Goal: Task Accomplishment & Management: Use online tool/utility

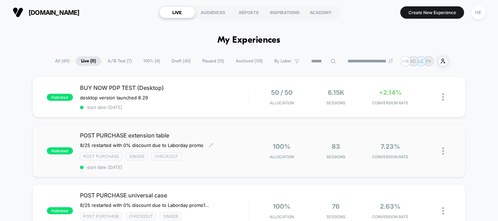
click at [248, 142] on div "POST PURCHASE extension table ﻿8/25 restarted with 0% discount due to Laborday …" at bounding box center [164, 151] width 169 height 38
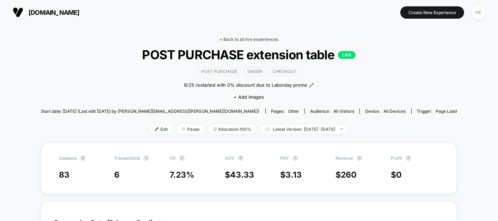
click at [246, 39] on link "< Back to all live experiences" at bounding box center [249, 39] width 59 height 5
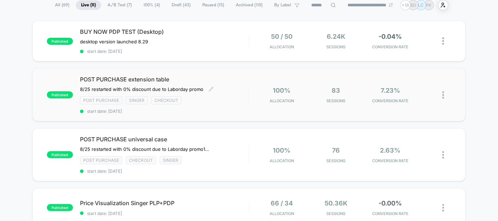
scroll to position [56, 0]
click at [442, 93] on img at bounding box center [443, 94] width 2 height 7
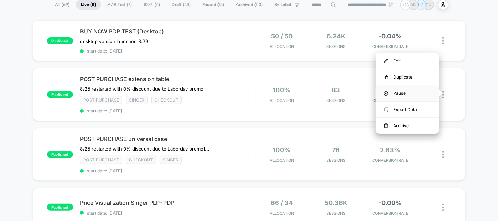
click at [405, 92] on div "Pause" at bounding box center [407, 93] width 63 height 16
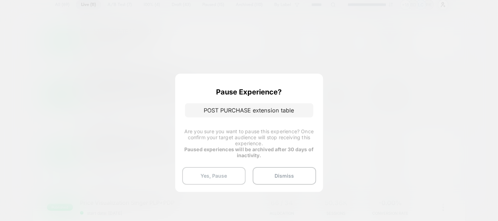
click at [205, 177] on button "Yes, Pause" at bounding box center [213, 176] width 63 height 18
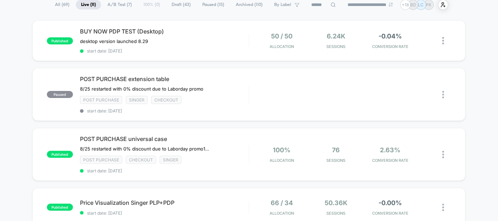
scroll to position [79, 0]
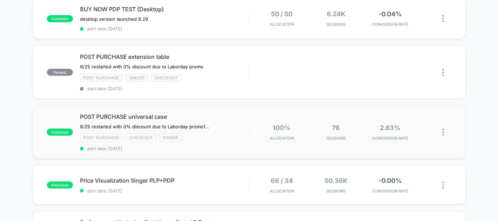
click at [443, 129] on img at bounding box center [443, 132] width 2 height 7
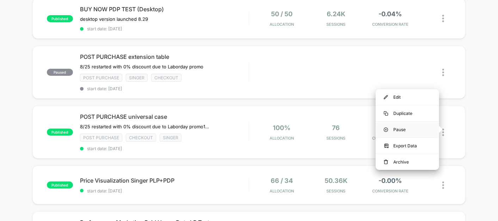
click at [408, 126] on div "Pause" at bounding box center [407, 130] width 63 height 16
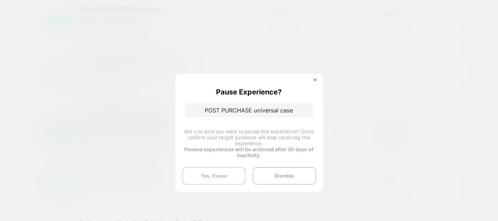
click at [200, 181] on button "Yes, Pause" at bounding box center [213, 176] width 63 height 18
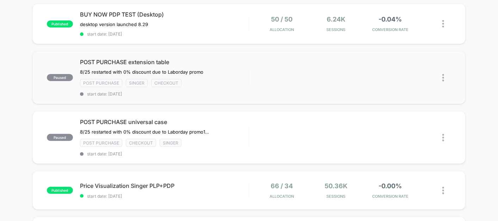
scroll to position [0, 0]
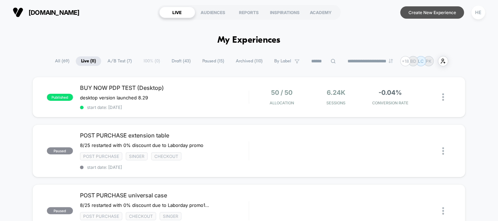
click at [418, 11] on button "Create New Experience" at bounding box center [433, 12] width 64 height 12
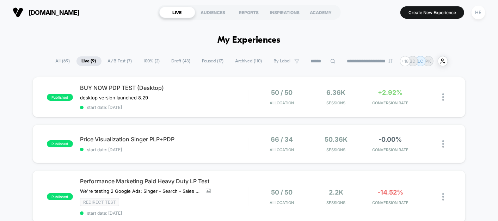
click at [204, 61] on span "Paused ( 17 )" at bounding box center [213, 61] width 32 height 10
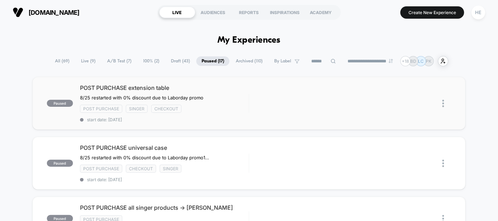
click at [444, 104] on img at bounding box center [443, 103] width 2 height 7
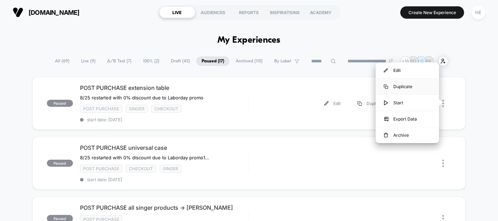
click at [406, 87] on div "Duplicate" at bounding box center [407, 87] width 63 height 16
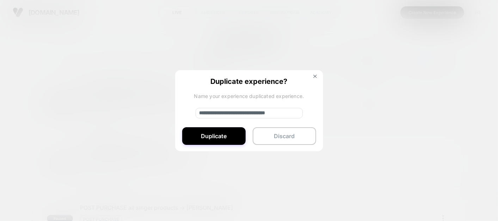
drag, startPoint x: 223, startPoint y: 111, endPoint x: 177, endPoint y: 118, distance: 46.6
click at [177, 118] on div "**********" at bounding box center [249, 111] width 148 height 82
drag, startPoint x: 242, startPoint y: 114, endPoint x: 331, endPoint y: 104, distance: 89.7
click at [442, 104] on div "**********" at bounding box center [446, 104] width 9 height 16
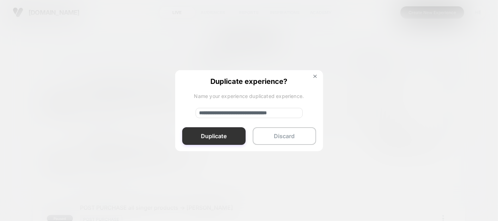
type input "**********"
click at [203, 135] on button "Duplicate" at bounding box center [213, 136] width 63 height 18
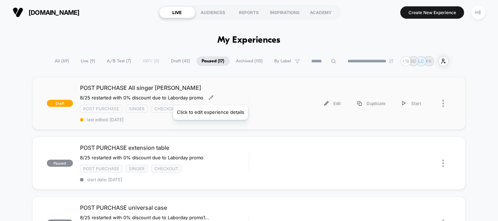
click at [209, 96] on icon at bounding box center [211, 97] width 5 height 5
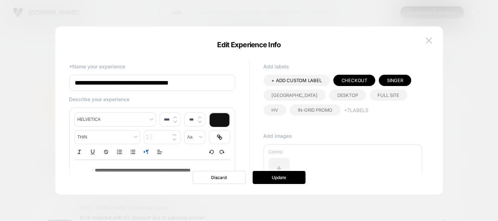
scroll to position [65, 0]
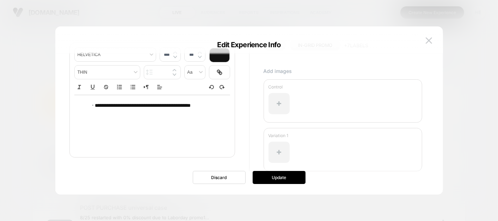
click at [159, 130] on div "**********" at bounding box center [152, 123] width 156 height 56
click at [162, 105] on span "**********" at bounding box center [143, 105] width 96 height 5
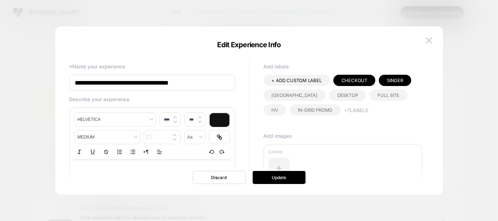
scroll to position [80, 0]
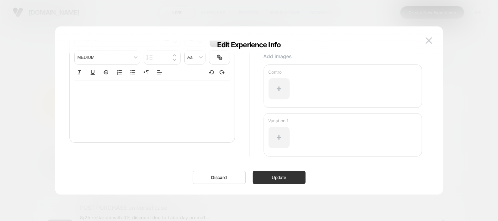
click at [270, 178] on button "Update" at bounding box center [279, 177] width 53 height 13
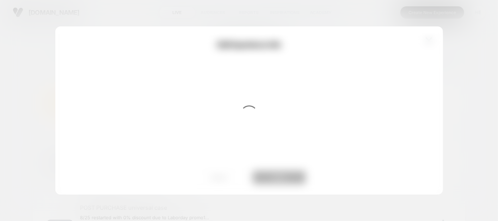
scroll to position [0, 0]
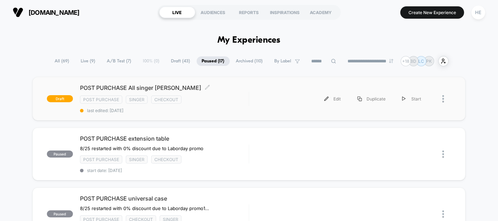
click at [228, 94] on div "POST PURCHASE All singer [PERSON_NAME] Click to edit experience details Click t…" at bounding box center [164, 98] width 169 height 29
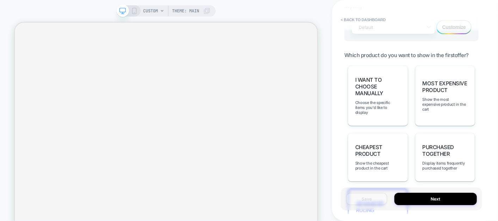
scroll to position [588, 0]
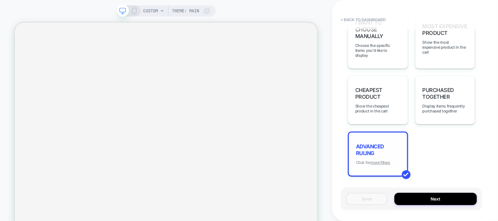
click at [378, 160] on u "more filters" at bounding box center [381, 162] width 20 height 5
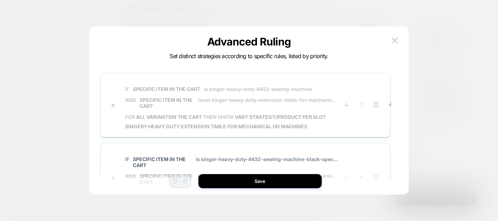
scroll to position [21, 0]
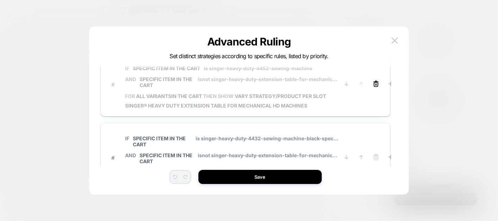
click at [374, 87] on icon at bounding box center [376, 83] width 7 height 7
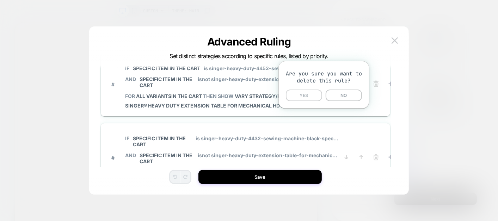
click at [305, 98] on button "YES" at bounding box center [304, 96] width 36 height 12
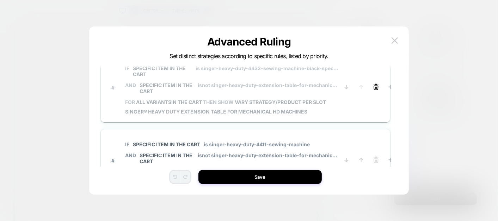
click at [374, 86] on icon at bounding box center [376, 87] width 7 height 7
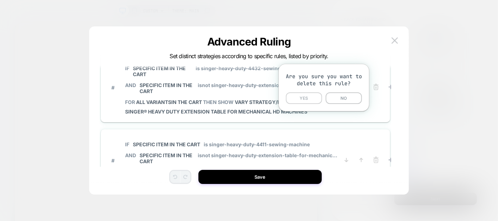
click at [311, 101] on button "YES" at bounding box center [304, 98] width 36 height 12
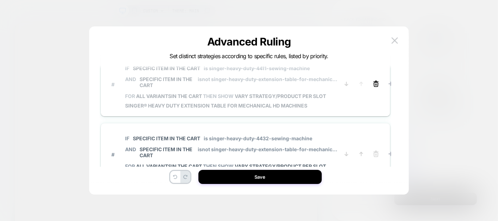
click at [377, 86] on icon at bounding box center [376, 83] width 7 height 7
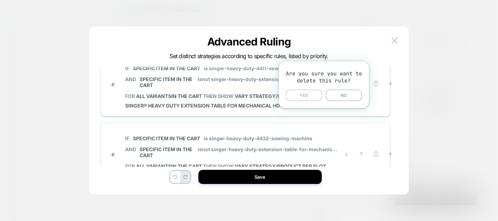
click at [310, 97] on button "YES" at bounding box center [304, 96] width 36 height 12
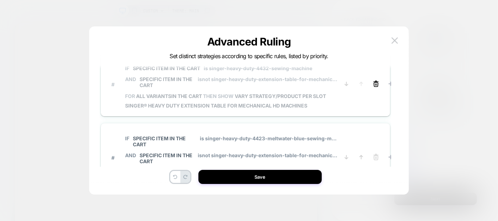
click at [376, 84] on line at bounding box center [376, 84] width 0 height 1
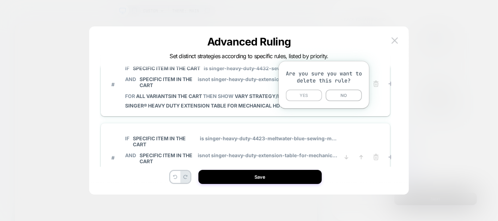
click at [315, 91] on button "YES" at bounding box center [304, 96] width 36 height 12
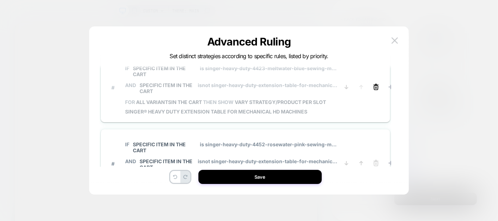
click at [377, 87] on icon at bounding box center [376, 88] width 4 height 4
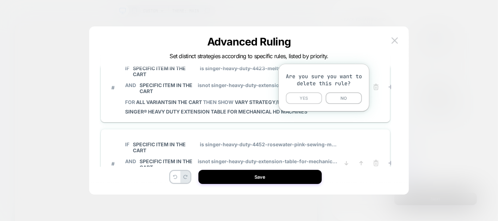
click at [315, 102] on button "YES" at bounding box center [304, 98] width 36 height 12
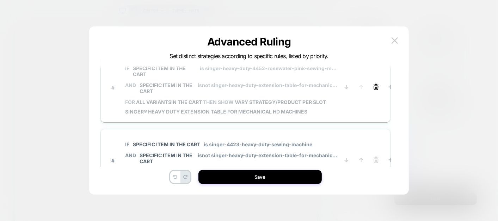
click at [374, 89] on icon at bounding box center [376, 87] width 7 height 7
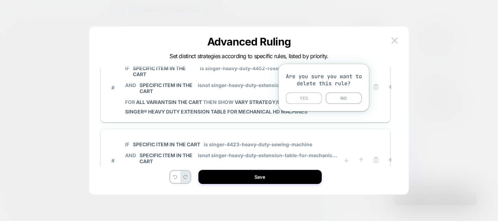
click at [317, 96] on button "YES" at bounding box center [304, 98] width 36 height 12
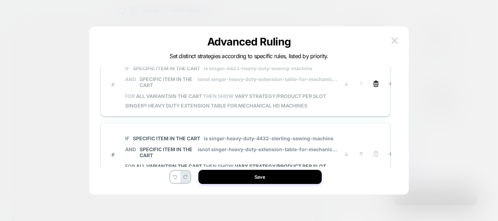
click at [377, 86] on icon at bounding box center [376, 83] width 7 height 7
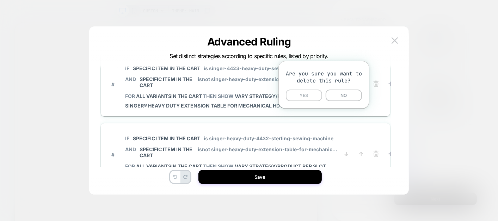
click at [319, 95] on button "YES" at bounding box center [304, 96] width 36 height 12
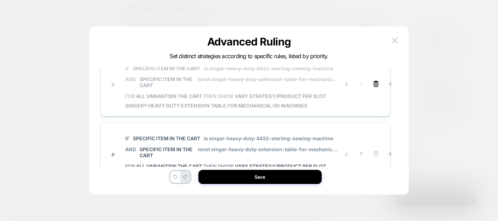
click at [378, 85] on icon at bounding box center [376, 83] width 7 height 7
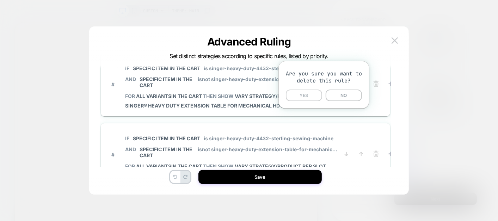
click at [306, 98] on button "YES" at bounding box center [304, 96] width 36 height 12
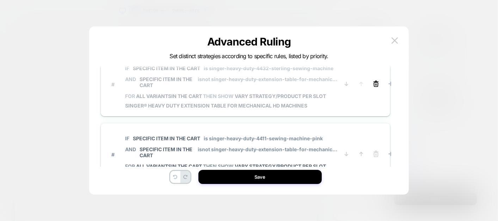
click at [375, 85] on icon at bounding box center [376, 83] width 7 height 7
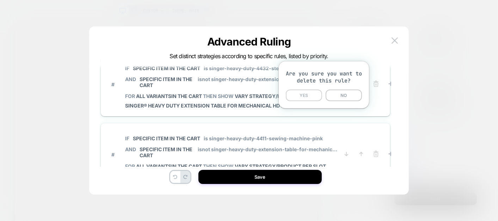
click at [313, 98] on button "YES" at bounding box center [304, 96] width 36 height 12
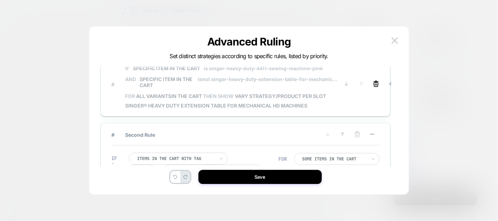
click at [374, 83] on icon at bounding box center [376, 83] width 7 height 7
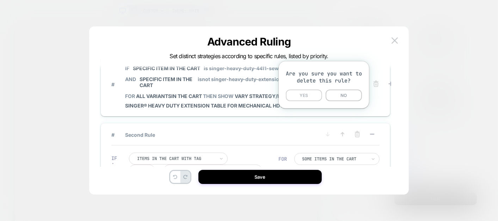
click at [315, 95] on button "YES" at bounding box center [304, 96] width 36 height 12
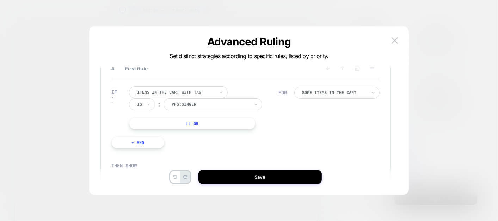
scroll to position [17, 0]
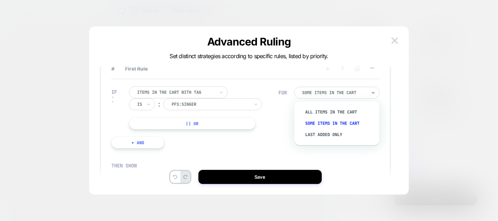
click at [329, 91] on div at bounding box center [334, 93] width 64 height 4
click at [328, 112] on div "All Items in the cart" at bounding box center [340, 111] width 78 height 11
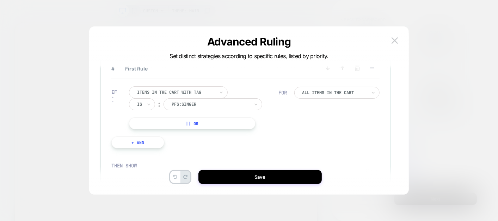
click at [134, 141] on button "+ And" at bounding box center [137, 142] width 53 height 12
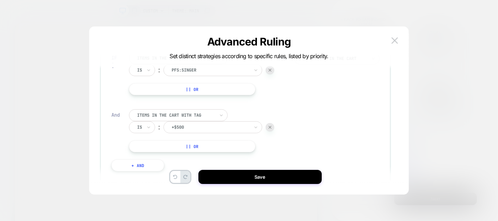
scroll to position [51, 0]
click at [143, 124] on div "Is" at bounding box center [142, 127] width 26 height 12
click at [146, 159] on div "Is not" at bounding box center [159, 157] width 46 height 11
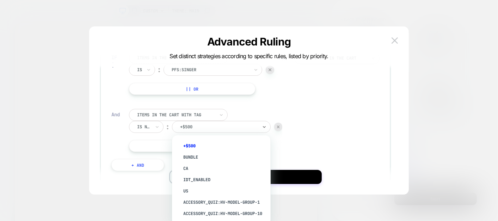
click at [192, 124] on div at bounding box center [219, 127] width 78 height 6
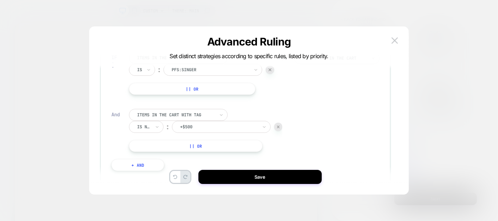
click at [196, 125] on div at bounding box center [219, 127] width 78 height 6
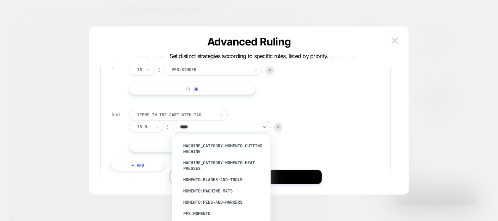
type input "*****"
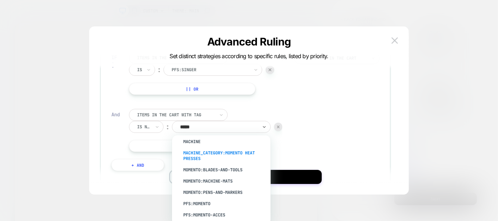
scroll to position [11, 0]
click at [205, 203] on div "pfs:momento" at bounding box center [225, 203] width 92 height 11
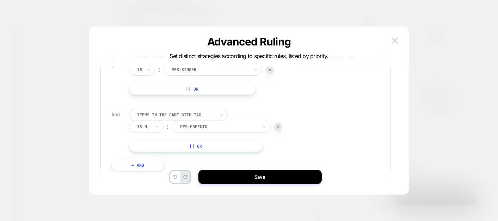
click at [162, 145] on button "|| Or" at bounding box center [195, 146] width 133 height 12
click at [145, 141] on div "Is" at bounding box center [142, 146] width 26 height 12
click at [146, 177] on div "Is not" at bounding box center [159, 176] width 46 height 11
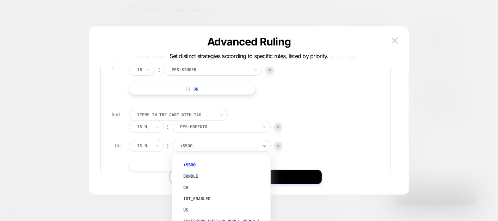
click at [193, 140] on div "+$500" at bounding box center [221, 146] width 99 height 12
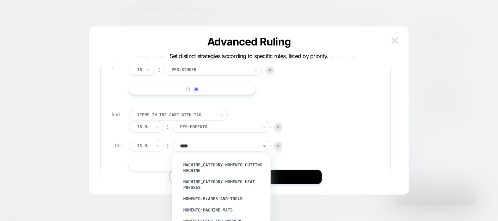
type input "*****"
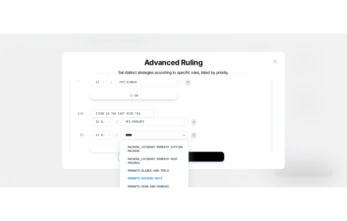
scroll to position [0, 0]
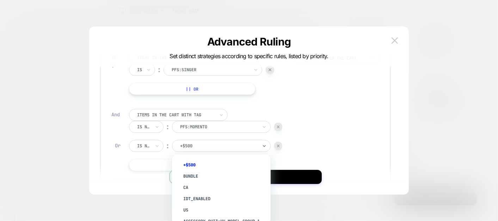
type input "*"
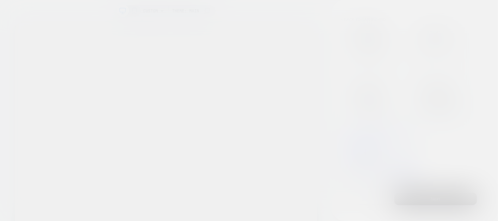
scroll to position [51, 0]
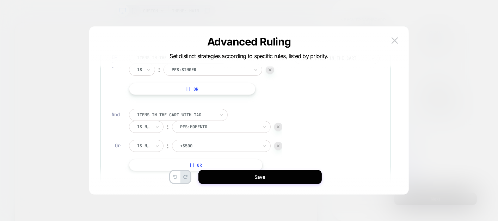
click at [236, 148] on div at bounding box center [219, 146] width 78 height 6
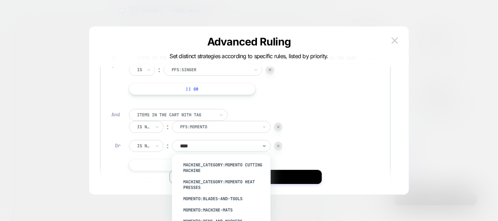
type input "*****"
click at [212, 185] on div "machine_category:Momento Heat Presses" at bounding box center [225, 184] width 92 height 17
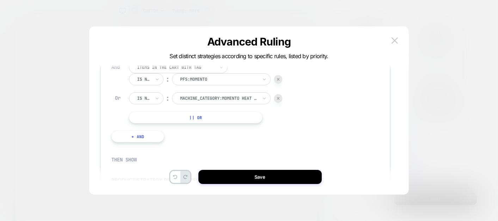
scroll to position [99, 0]
click at [195, 113] on button "|| Or" at bounding box center [195, 117] width 133 height 12
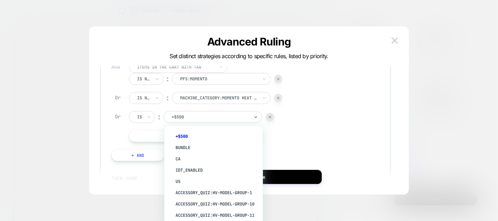
click at [214, 115] on div at bounding box center [211, 117] width 78 height 6
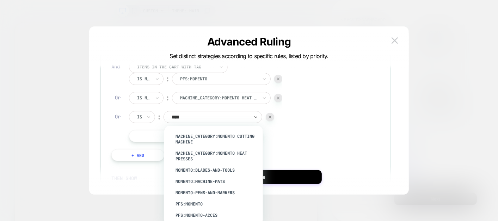
type input "*****"
click at [226, 140] on div "machine_category:Momento Cutting Machine" at bounding box center [217, 139] width 92 height 17
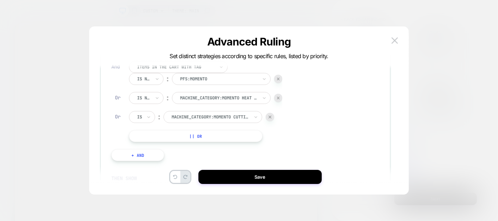
click at [143, 117] on div "Is" at bounding box center [142, 117] width 26 height 12
click at [148, 143] on div "Is not" at bounding box center [159, 147] width 46 height 11
click at [173, 137] on button "|| Or" at bounding box center [195, 136] width 133 height 12
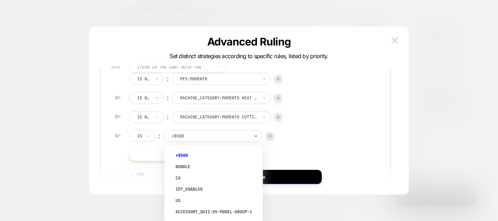
click at [218, 137] on div at bounding box center [211, 136] width 78 height 6
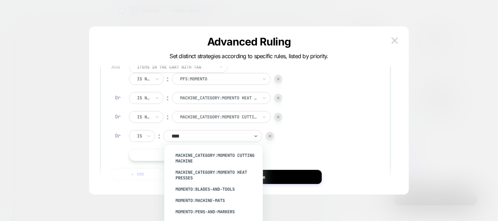
type input "*****"
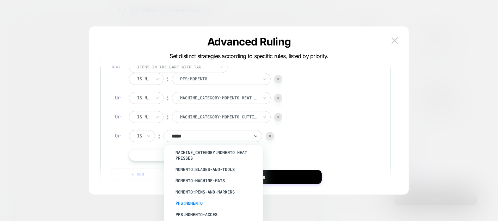
scroll to position [20, 0]
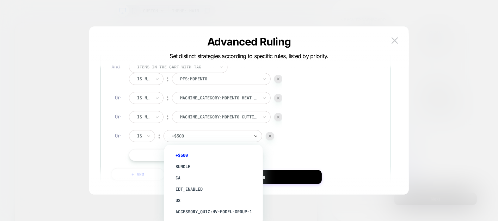
click at [220, 138] on div at bounding box center [211, 136] width 78 height 6
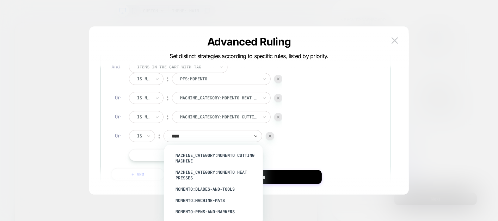
type input "*****"
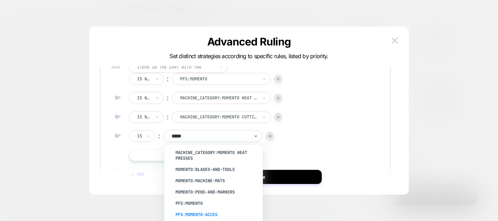
click at [207, 211] on div "pfs:momento-acces" at bounding box center [217, 214] width 92 height 11
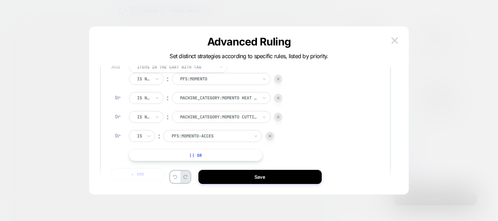
click at [140, 134] on div at bounding box center [139, 136] width 5 height 6
click at [145, 168] on div "Is not" at bounding box center [159, 166] width 46 height 11
click at [175, 152] on button "|| Or" at bounding box center [195, 155] width 133 height 12
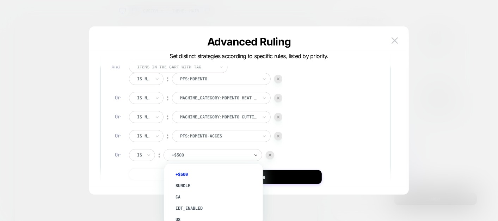
click at [187, 157] on div at bounding box center [211, 155] width 78 height 6
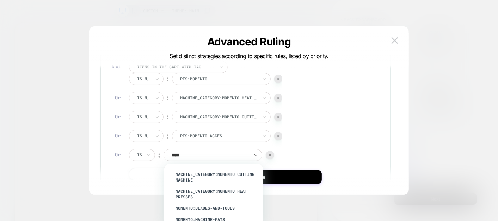
type input "*****"
click at [213, 204] on div "momento:blades-and-tools" at bounding box center [217, 208] width 92 height 11
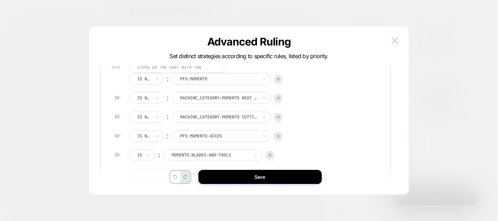
click at [145, 154] on div "Is" at bounding box center [142, 155] width 26 height 12
click at [148, 184] on div "Is not" at bounding box center [159, 185] width 46 height 11
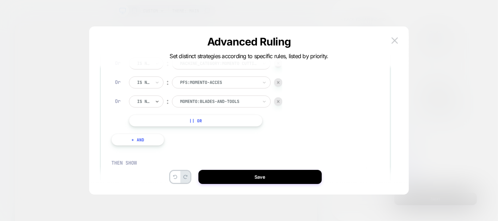
scroll to position [153, 0]
click at [207, 128] on div "IF Items in the cart with tag Is ︰ pfs:singer || Or And Items in the cart with …" at bounding box center [195, 47] width 174 height 216
click at [206, 122] on button "|| Or" at bounding box center [195, 120] width 133 height 12
click at [144, 122] on div "Is" at bounding box center [142, 120] width 26 height 12
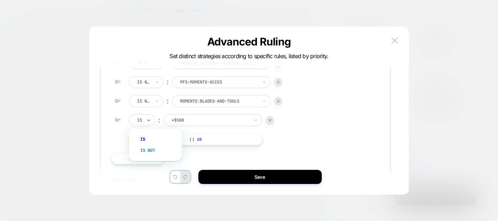
click at [146, 149] on div "Is not" at bounding box center [159, 150] width 46 height 11
click at [183, 118] on input "text" at bounding box center [181, 120] width 3 height 6
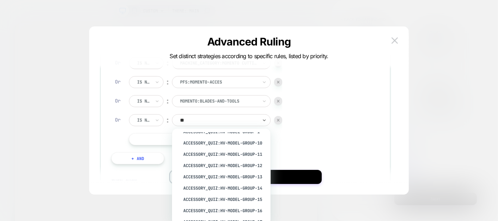
scroll to position [0, 0]
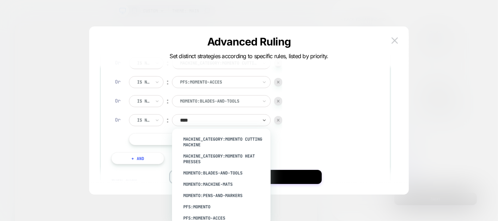
type input "*****"
click at [220, 198] on div "momento:pens-and-markers" at bounding box center [225, 195] width 92 height 11
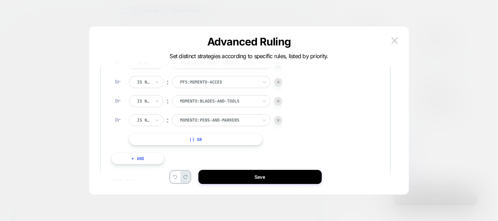
click at [207, 138] on button "|| Or" at bounding box center [195, 139] width 133 height 12
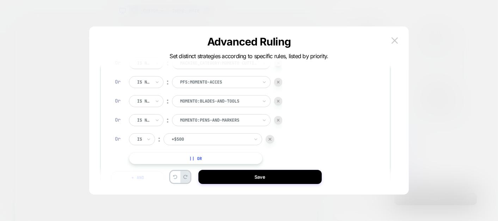
click at [207, 138] on div at bounding box center [211, 139] width 78 height 6
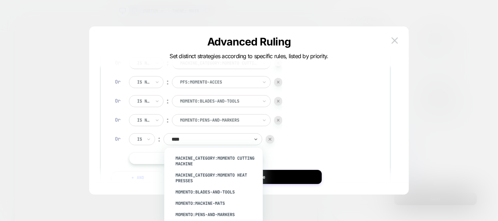
type input "*****"
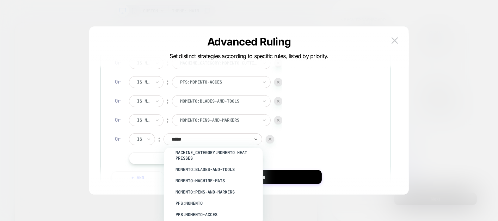
click at [342, 117] on div "IF Items in the cart with tag Is ︰ pfs:singer || Or And Items in the cart with …" at bounding box center [245, 66] width 268 height 247
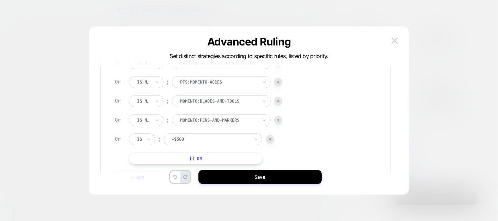
click at [273, 136] on div at bounding box center [270, 139] width 8 height 8
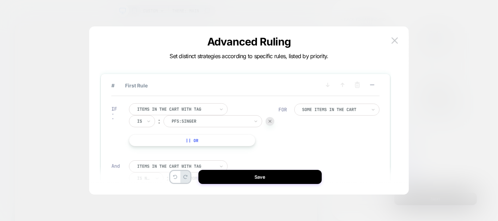
scroll to position [2, 0]
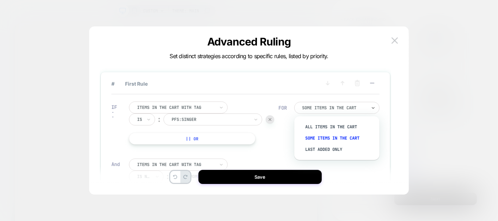
click at [327, 103] on div "Some Items in the cart" at bounding box center [336, 108] width 85 height 12
click at [319, 128] on div "All Items in the cart" at bounding box center [340, 126] width 78 height 11
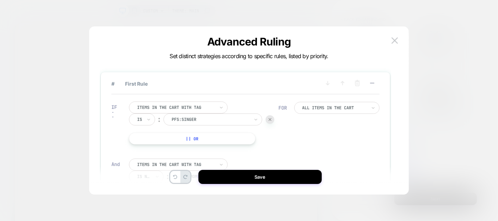
click at [329, 142] on div "IF Items in the cart with tag Is ︰ pfs:singer || Or And Items in the cart with …" at bounding box center [245, 208] width 268 height 228
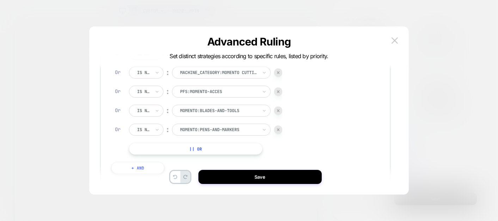
scroll to position [298, 0]
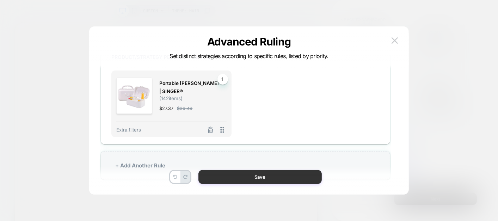
click at [269, 175] on button "Save" at bounding box center [259, 177] width 123 height 14
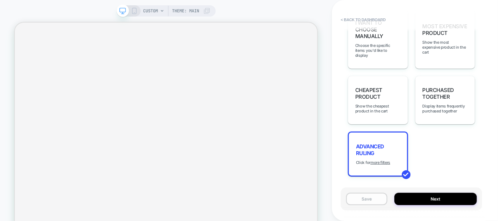
click at [370, 197] on button "Save" at bounding box center [366, 199] width 41 height 12
click at [441, 200] on button "Next" at bounding box center [436, 199] width 82 height 12
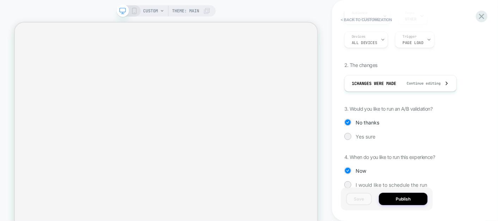
scroll to position [122, 0]
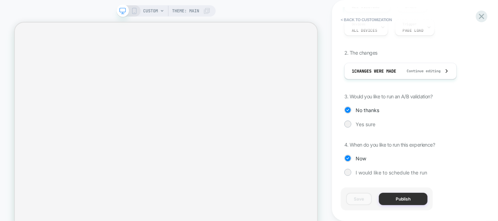
click at [414, 195] on button "Publish" at bounding box center [403, 199] width 49 height 12
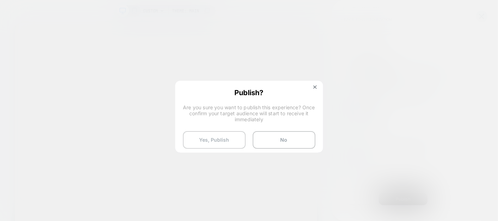
click at [225, 139] on button "Yes, Publish" at bounding box center [214, 140] width 63 height 18
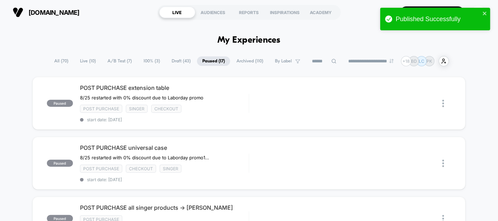
click at [86, 59] on span "Live ( 10 )" at bounding box center [88, 61] width 26 height 10
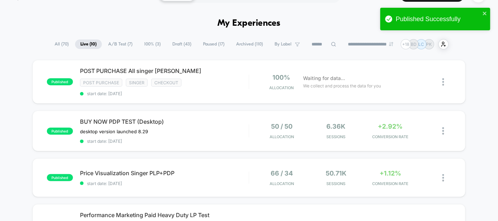
scroll to position [17, 0]
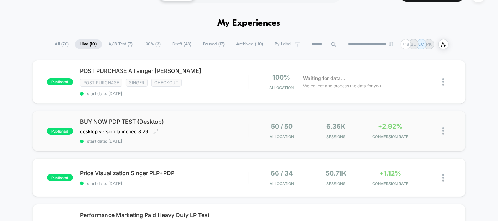
click at [215, 133] on div "BUY NOW PDP TEST (Desktop) desktop version launched 8.29﻿ Click to edit experie…" at bounding box center [164, 131] width 169 height 26
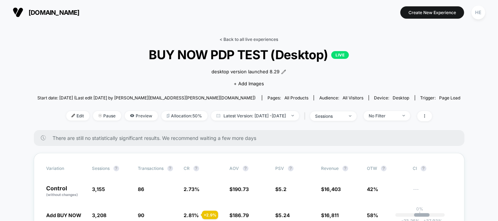
click at [231, 41] on link "< Back to all live experiences" at bounding box center [249, 39] width 59 height 5
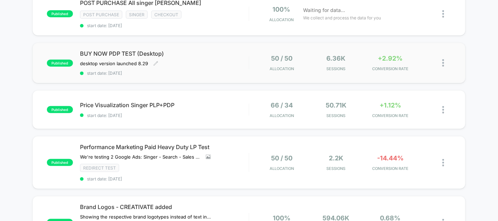
scroll to position [85, 0]
click at [240, 101] on span "Price Visualization Singer PLP+PDP Click to edit experience details" at bounding box center [164, 104] width 169 height 7
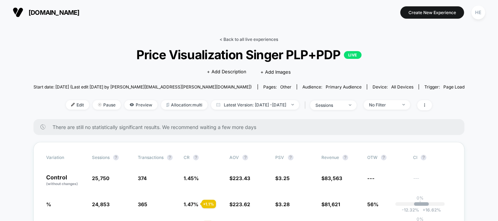
click at [231, 39] on link "< Back to all live experiences" at bounding box center [249, 39] width 59 height 5
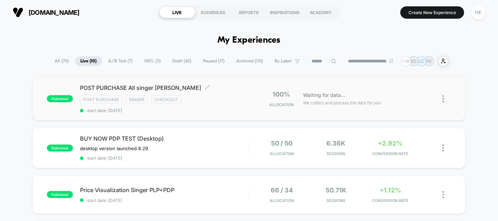
click at [220, 93] on div "POST PURCHASE All singer [PERSON_NAME] Click to edit experience details Click t…" at bounding box center [164, 98] width 169 height 29
